Goal: Task Accomplishment & Management: Manage account settings

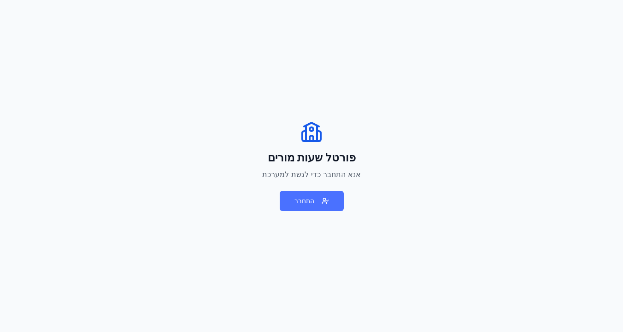
click at [311, 196] on button "התחבר" at bounding box center [312, 201] width 64 height 20
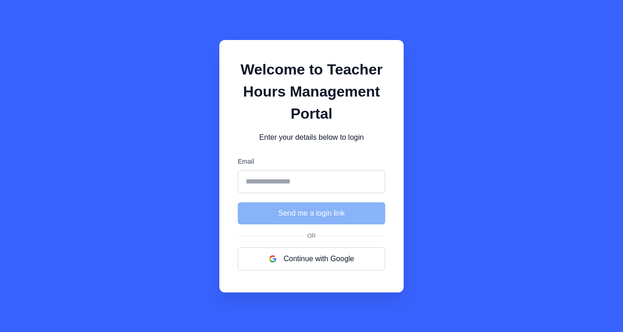
click at [319, 183] on input "Email" at bounding box center [311, 181] width 147 height 23
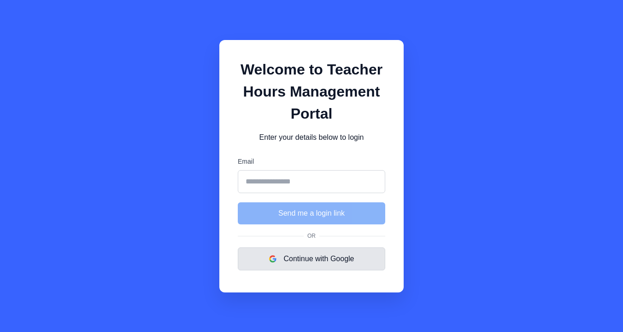
click at [308, 256] on button "Continue with Google" at bounding box center [311, 259] width 147 height 23
